Goal: Task Accomplishment & Management: Manage account settings

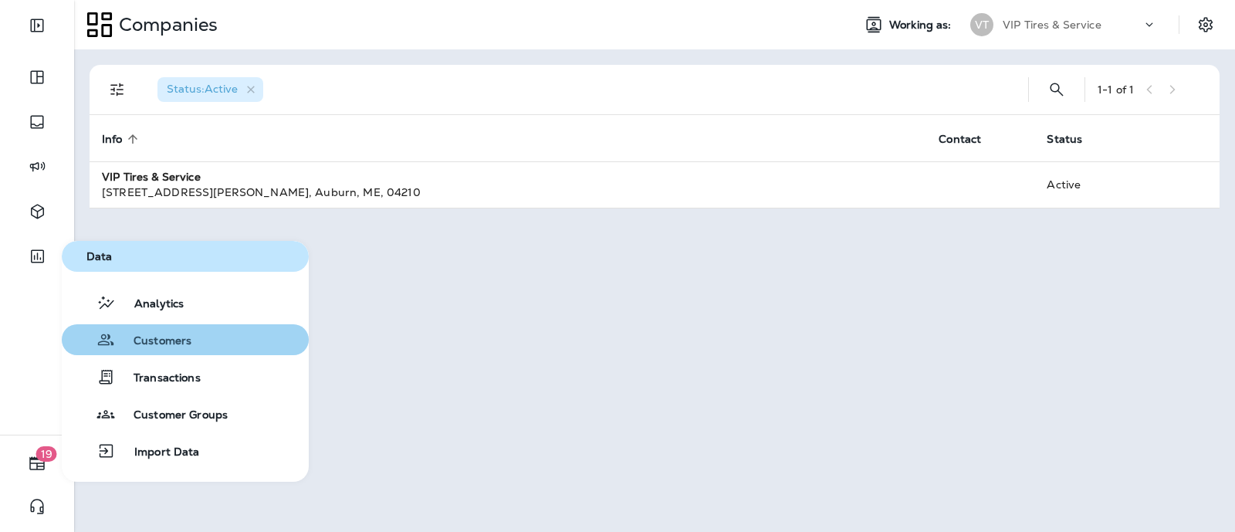
click at [158, 336] on span "Customers" at bounding box center [153, 341] width 76 height 15
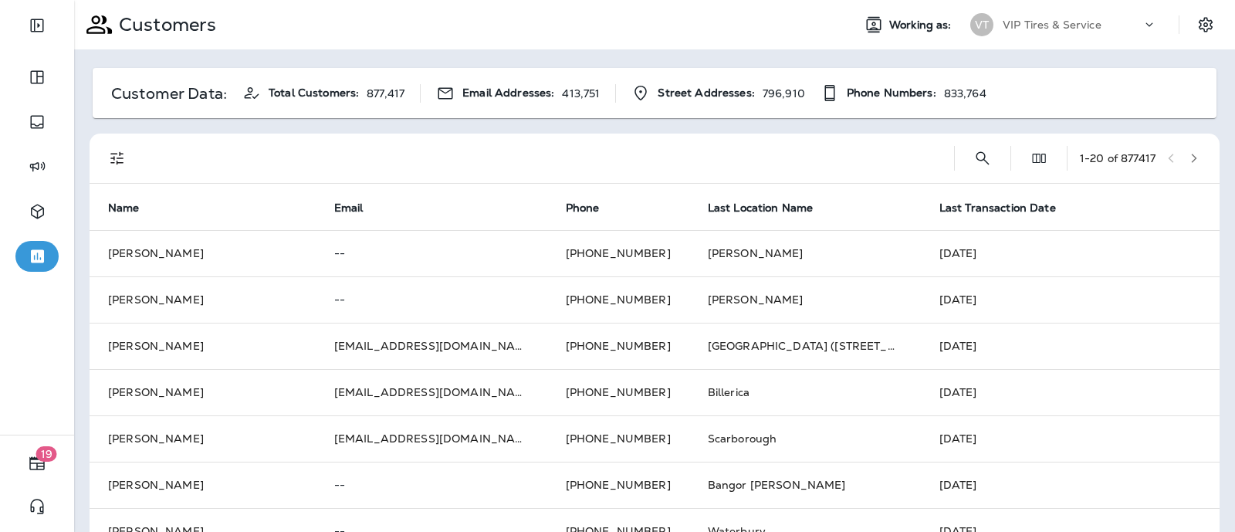
click at [1142, 25] on icon at bounding box center [1149, 24] width 15 height 15
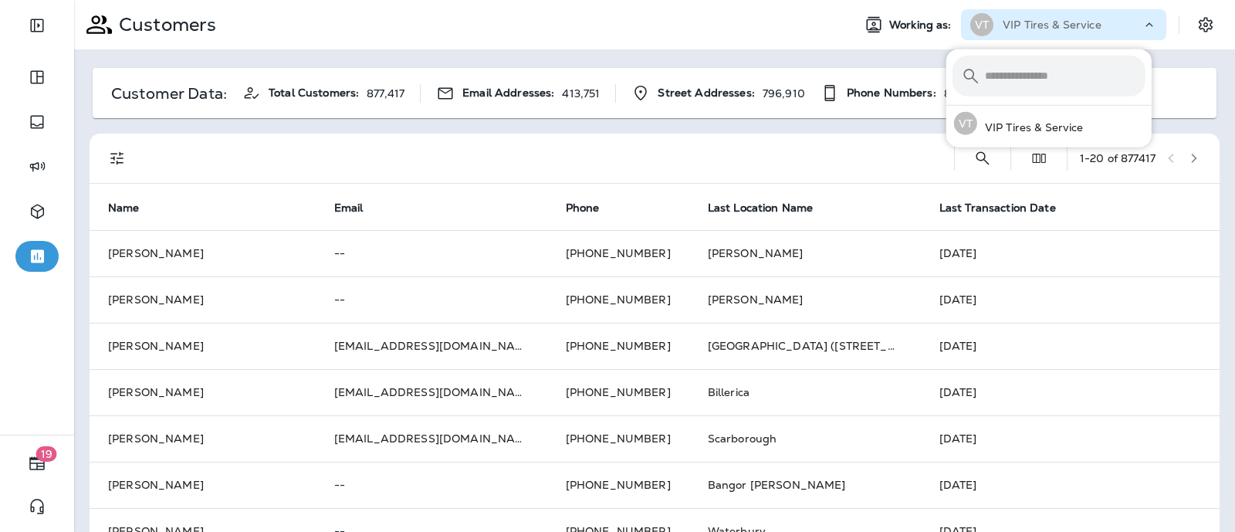
click at [1142, 25] on icon at bounding box center [1149, 24] width 15 height 15
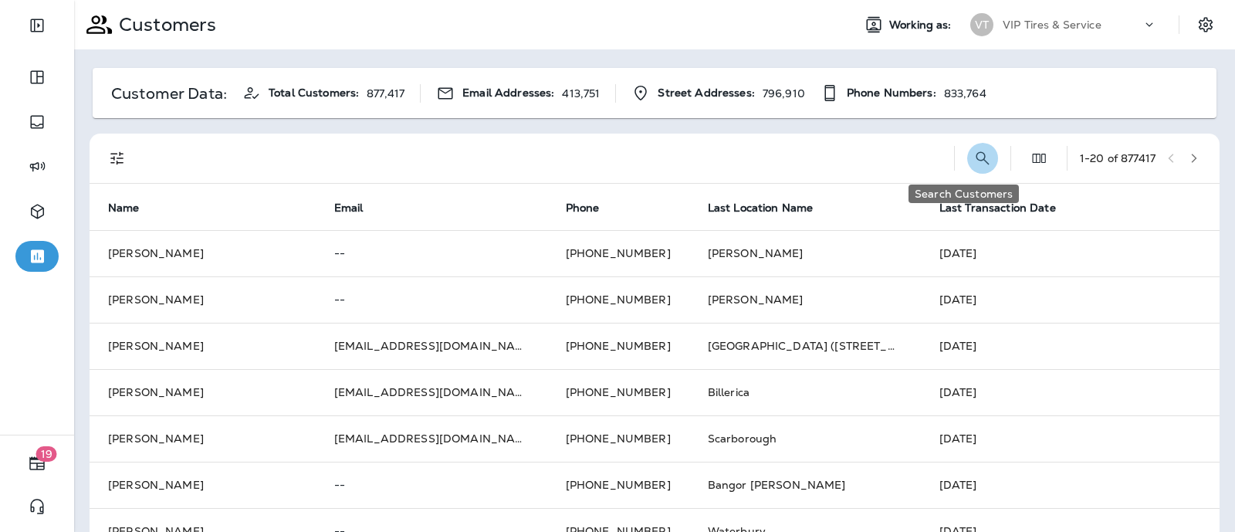
click at [973, 151] on icon "Search Customers" at bounding box center [982, 158] width 19 height 19
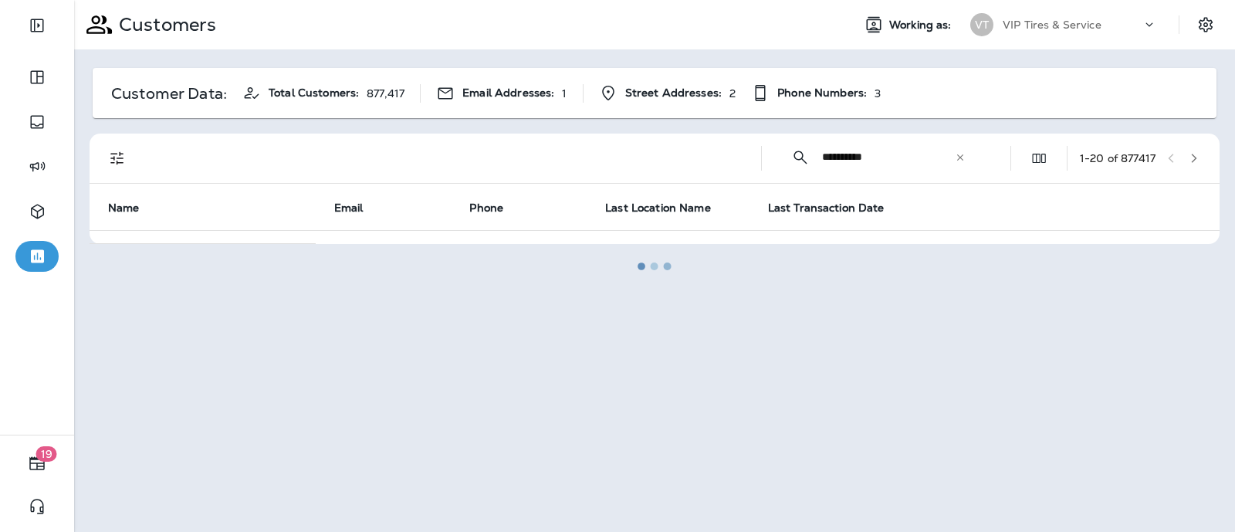
type input "**********"
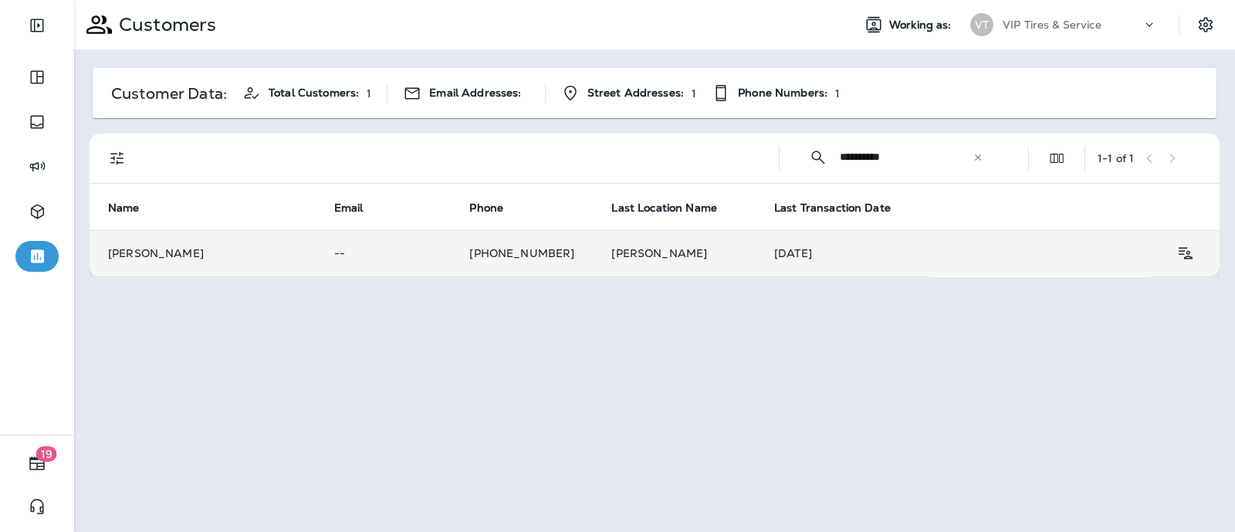
click at [168, 256] on td "[PERSON_NAME]" at bounding box center [203, 253] width 226 height 46
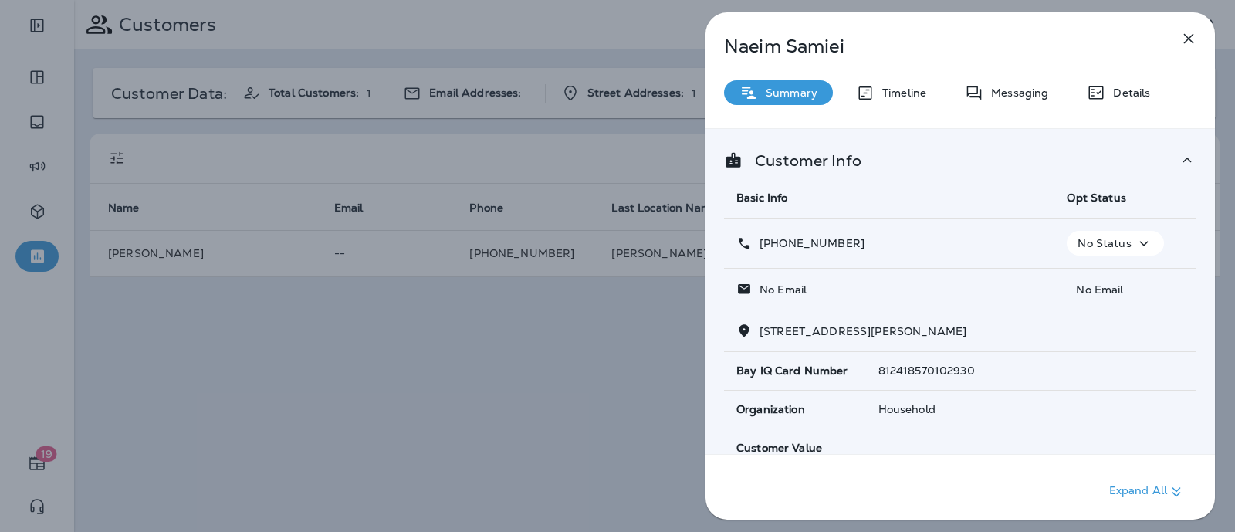
click at [1113, 195] on span "Opt Status" at bounding box center [1096, 198] width 59 height 14
click at [1137, 239] on icon "button" at bounding box center [1144, 243] width 19 height 19
click at [1115, 279] on p "Opt out" at bounding box center [1104, 280] width 42 height 12
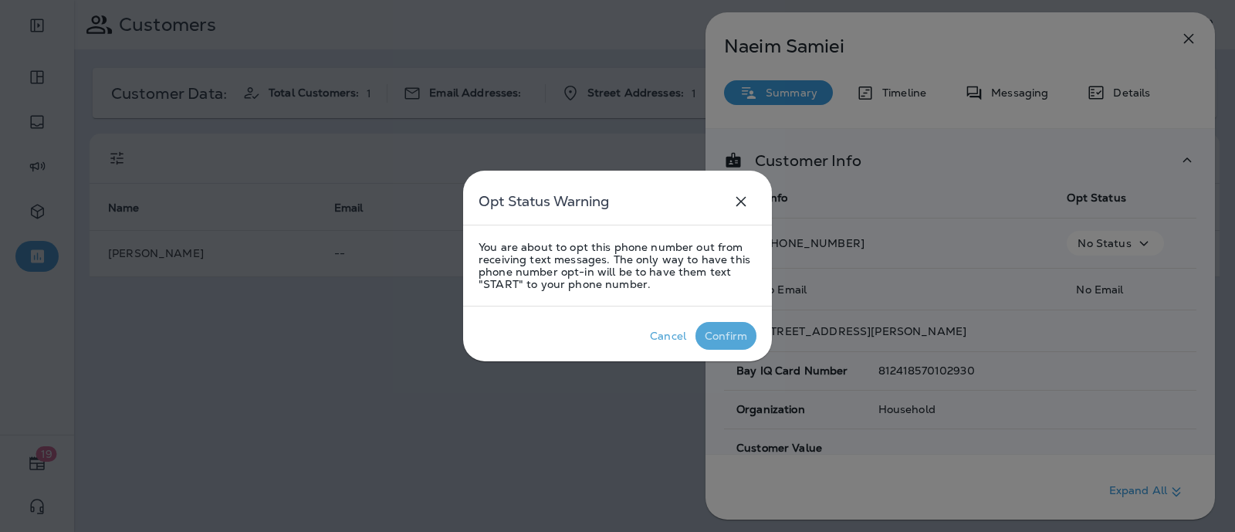
click at [722, 333] on div "Confirm" at bounding box center [726, 336] width 42 height 12
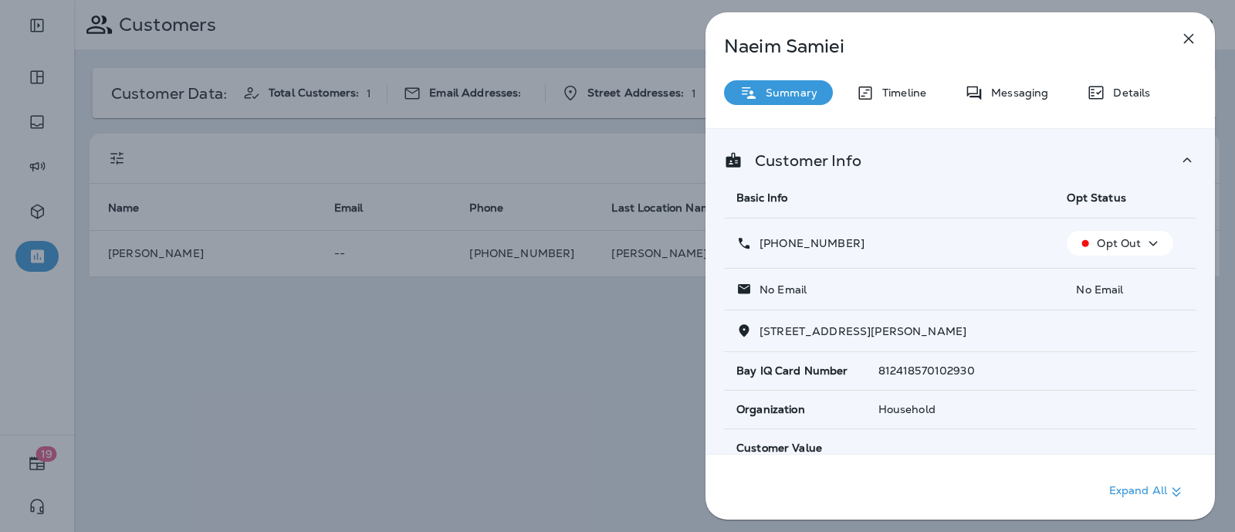
click at [1096, 294] on p "No Email" at bounding box center [1125, 289] width 117 height 12
click at [992, 364] on div "812418570102930" at bounding box center [1031, 370] width 306 height 12
click at [973, 407] on div "Household" at bounding box center [1031, 409] width 306 height 12
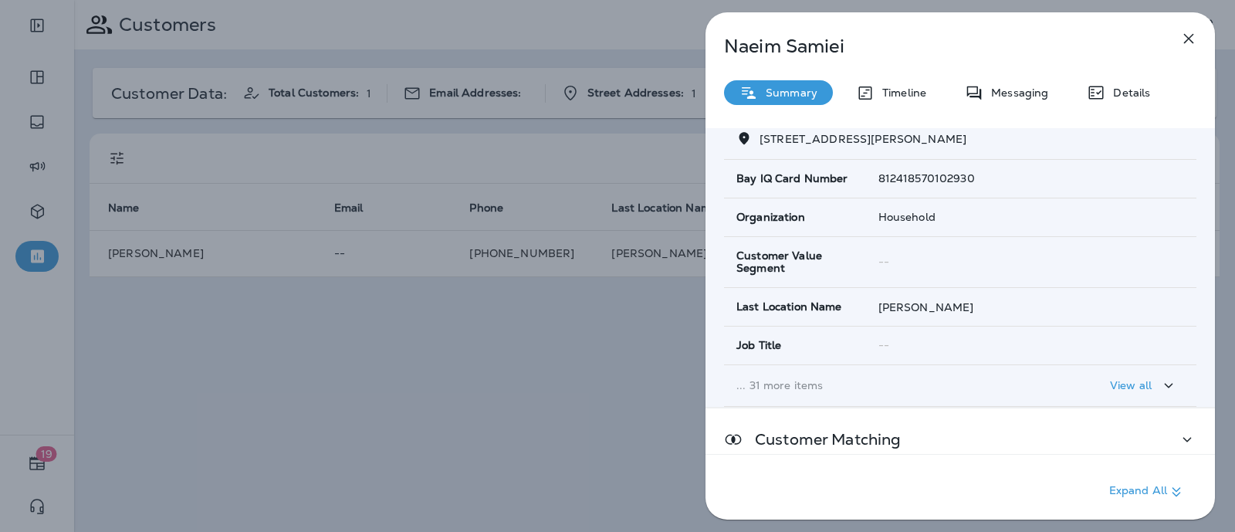
scroll to position [96, 0]
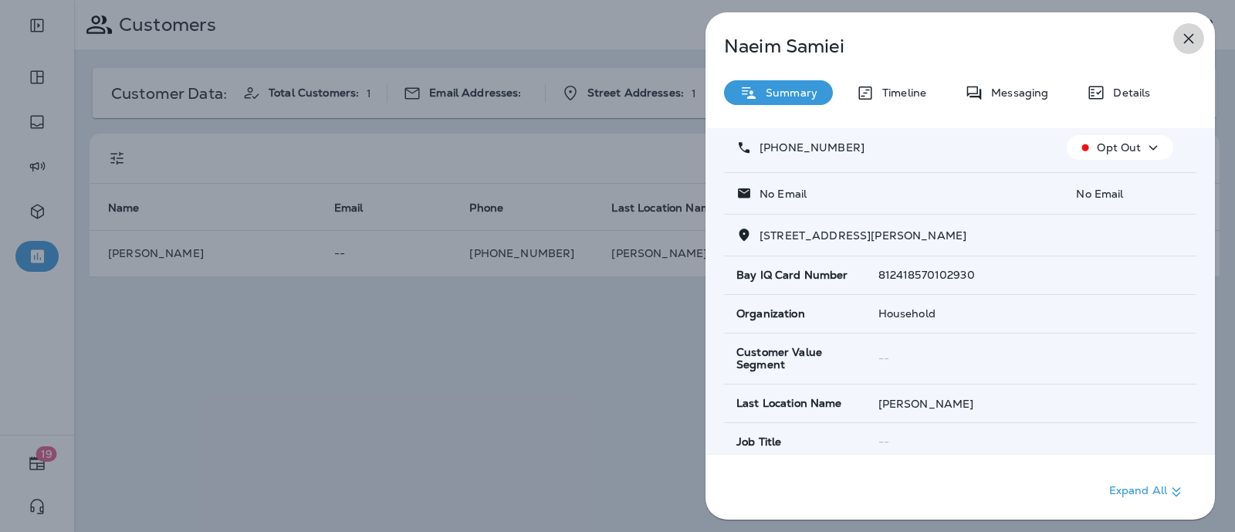
click at [1188, 39] on icon "button" at bounding box center [1189, 39] width 10 height 10
